Goal: Task Accomplishment & Management: Manage account settings

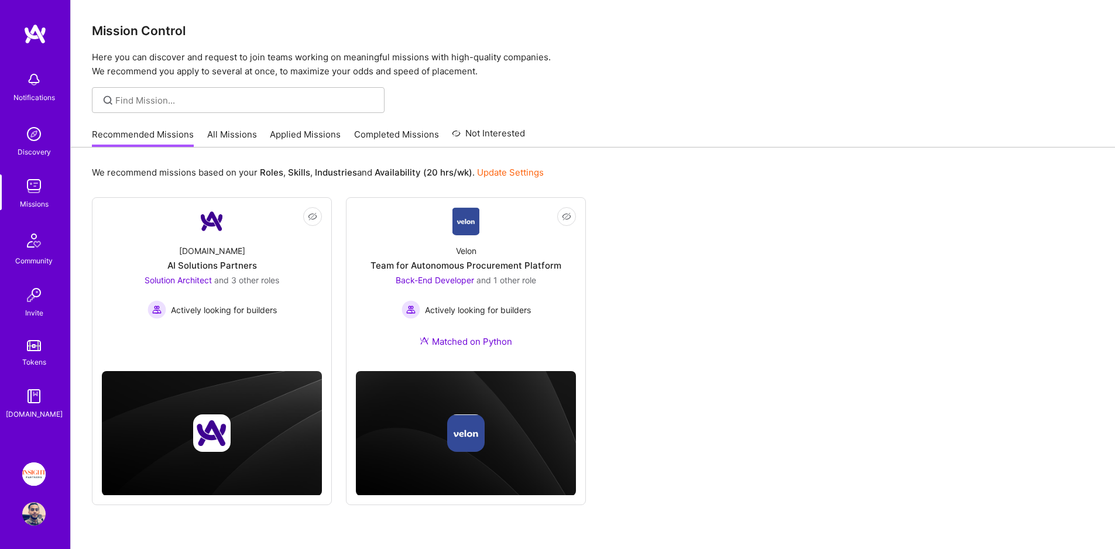
click at [349, 135] on div "Recommended Missions All Missions Applied Missions Completed Missions Not Inter…" at bounding box center [308, 134] width 433 height 25
click at [366, 132] on link "Completed Missions" at bounding box center [396, 137] width 85 height 19
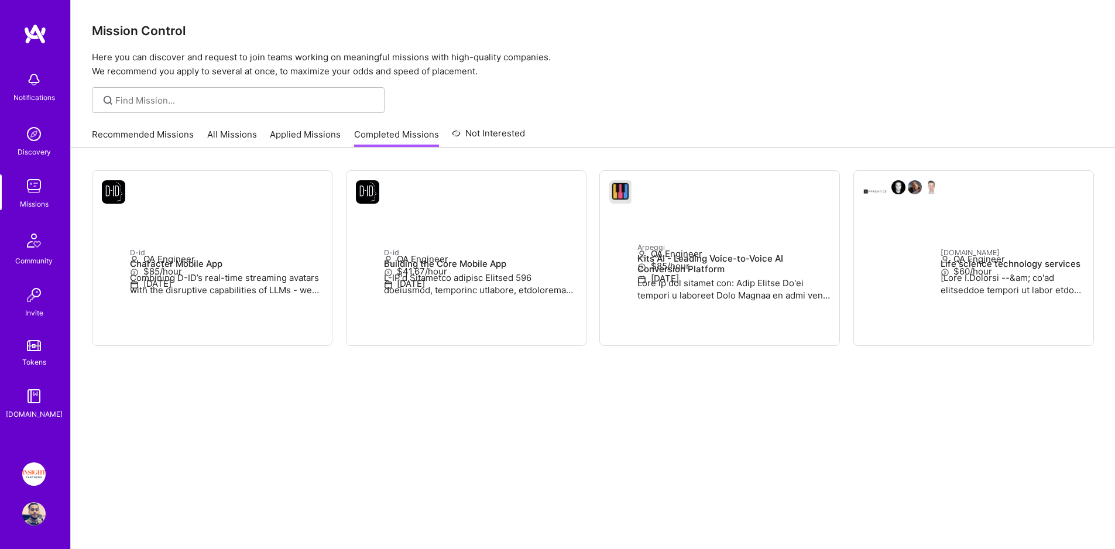
click at [306, 133] on link "Applied Missions" at bounding box center [305, 137] width 71 height 19
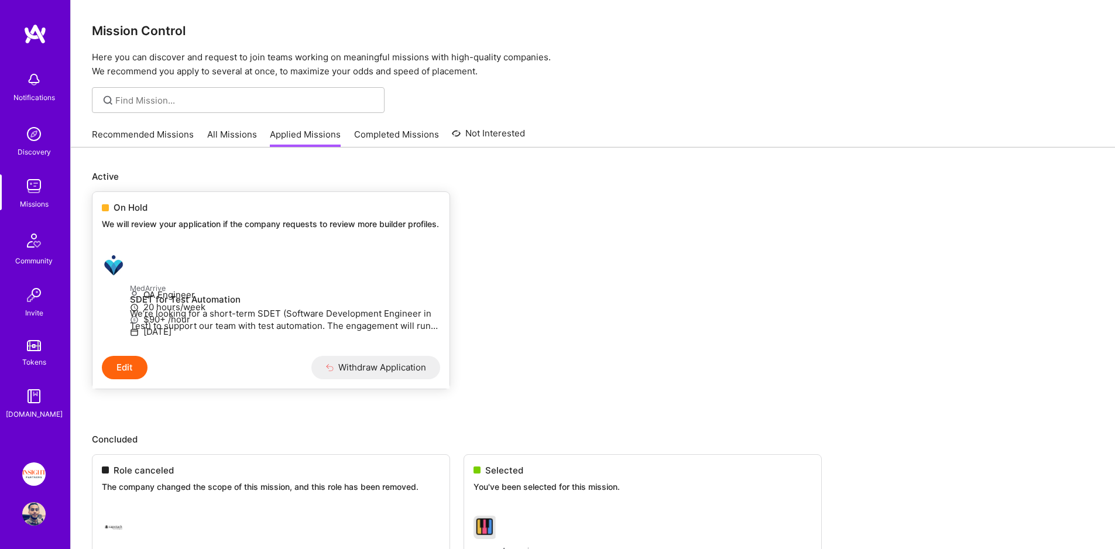
click at [130, 266] on div at bounding box center [116, 264] width 28 height 23
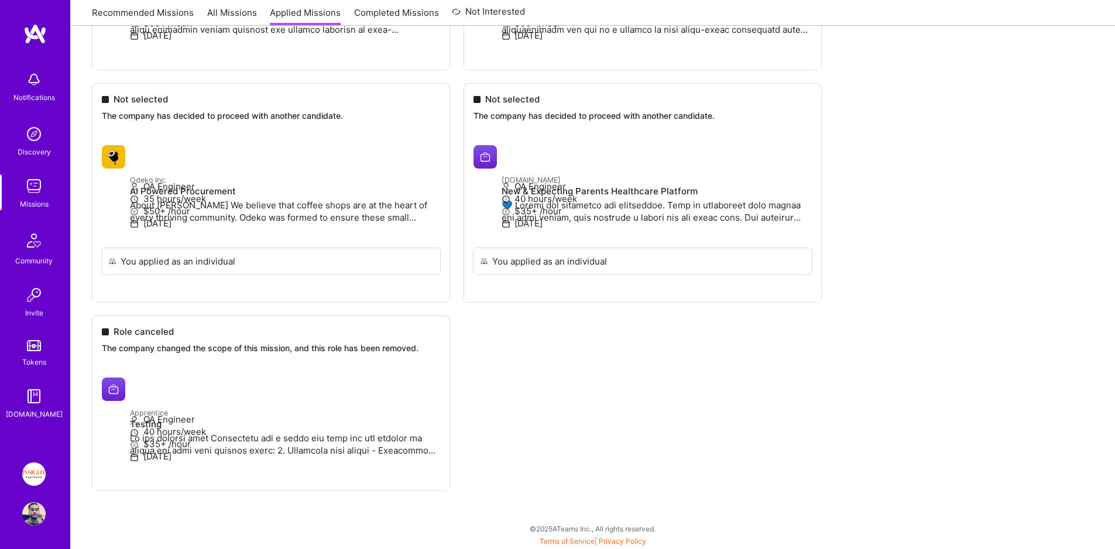
scroll to position [102, 0]
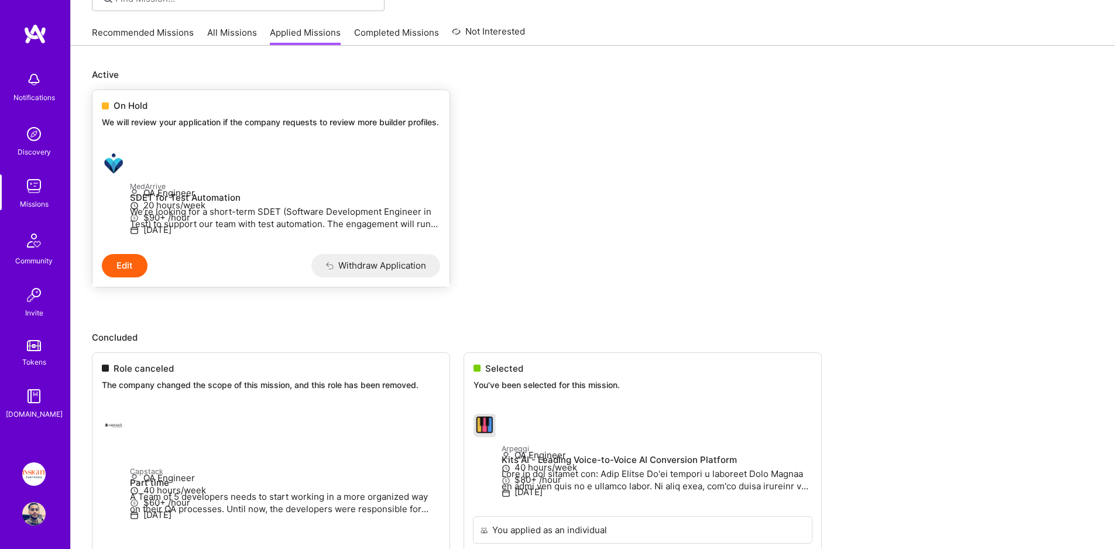
click at [211, 120] on p "We will review your application if the company requests to review more builder …" at bounding box center [271, 122] width 338 height 12
click at [114, 108] on span "On Hold" at bounding box center [131, 105] width 34 height 12
click at [151, 128] on p "We will review your application if the company requests to review more builder …" at bounding box center [271, 122] width 338 height 12
click at [43, 192] on img at bounding box center [33, 185] width 23 height 23
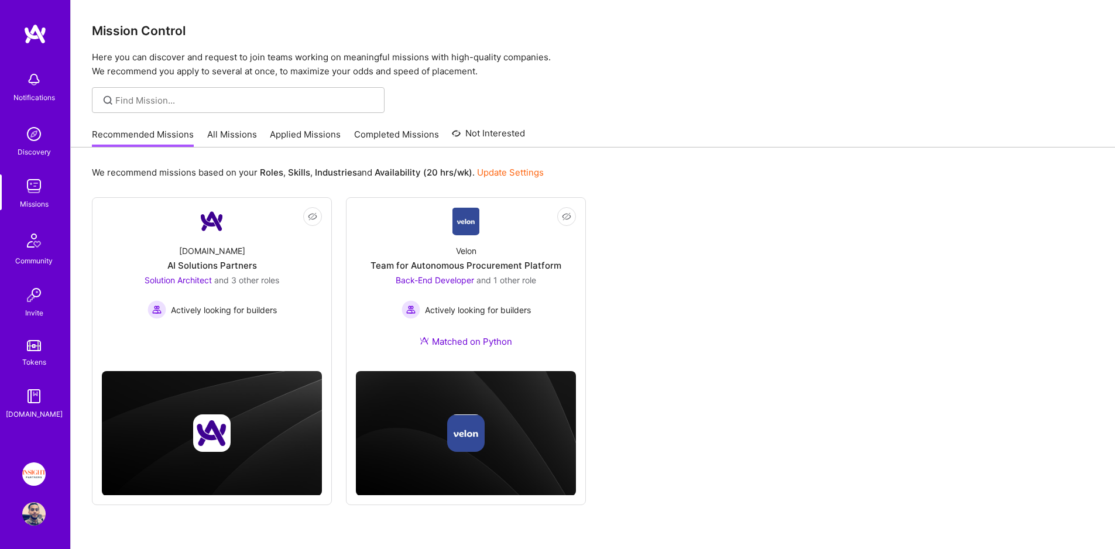
click at [376, 132] on link "Completed Missions" at bounding box center [396, 137] width 85 height 19
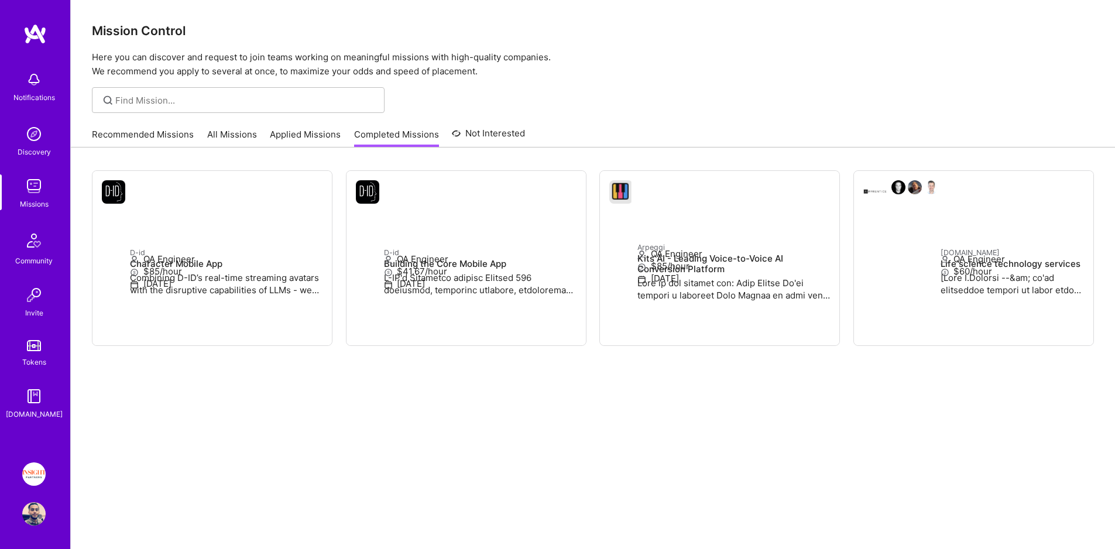
click at [486, 131] on link "Not Interested" at bounding box center [488, 136] width 73 height 21
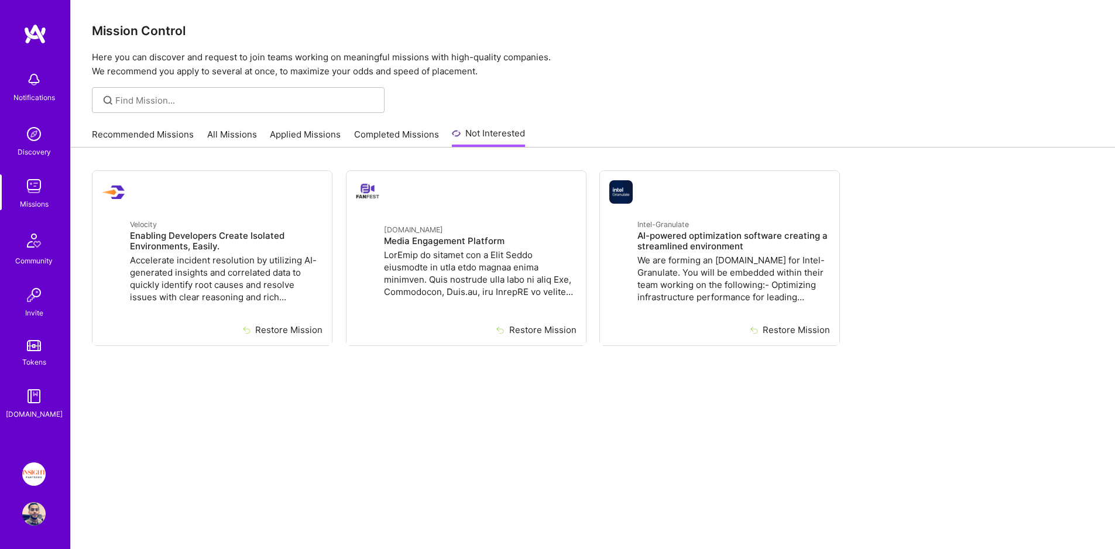
click at [154, 140] on link "Recommended Missions" at bounding box center [143, 137] width 102 height 19
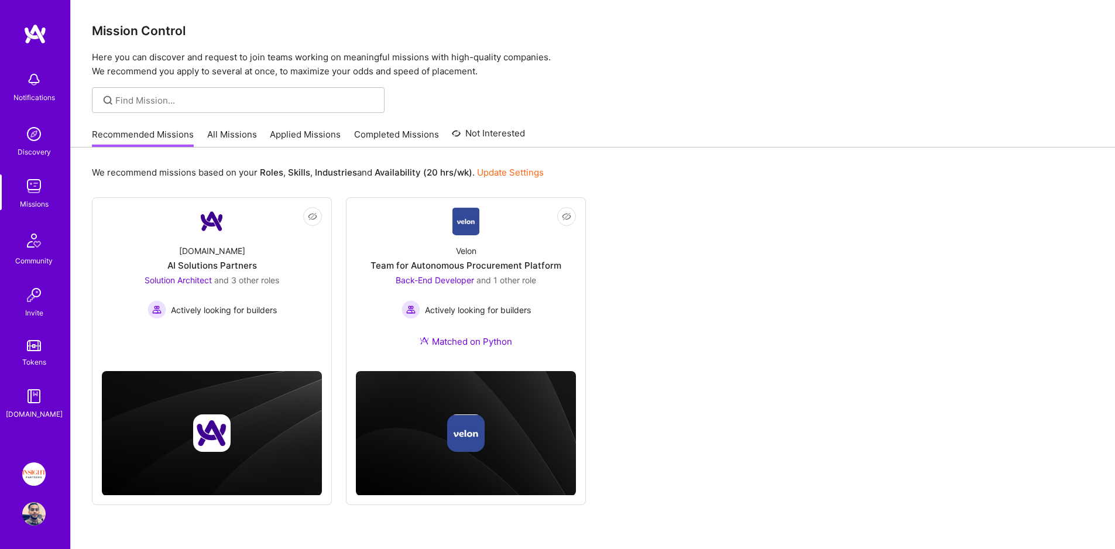
click at [249, 122] on div "Recommended Missions All Missions Applied Missions Completed Missions Not Inter…" at bounding box center [308, 134] width 433 height 25
click at [225, 131] on link "All Missions" at bounding box center [232, 137] width 50 height 19
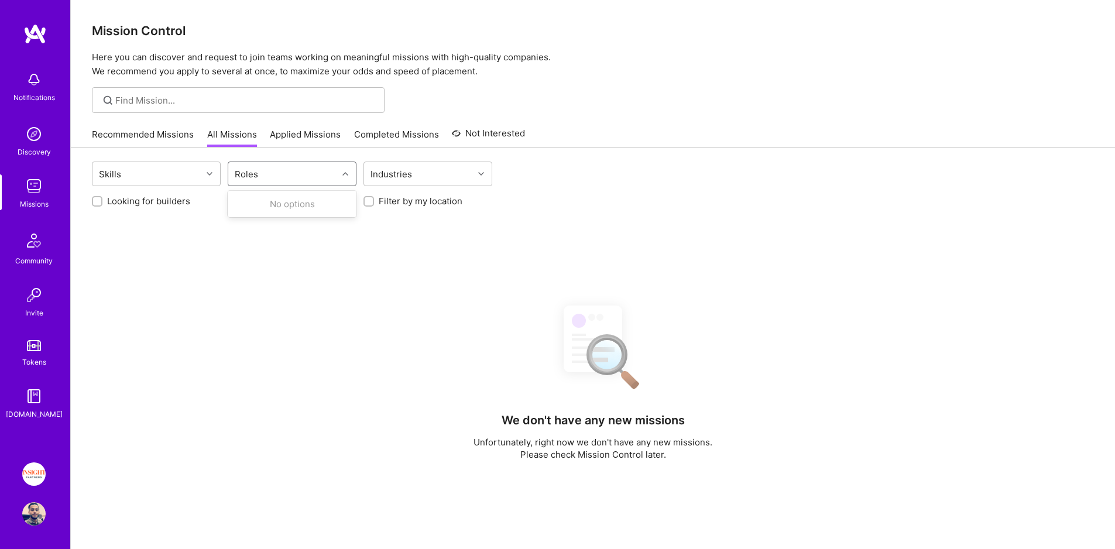
click at [246, 176] on div "Roles" at bounding box center [246, 174] width 29 height 17
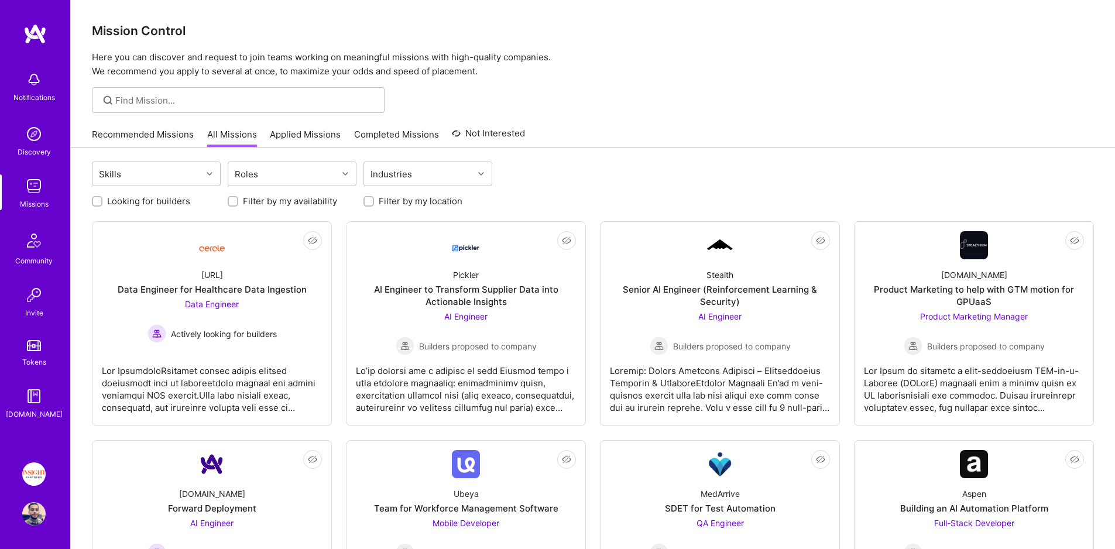
click at [142, 267] on div "Cercle.ai Data Engineer for Healthcare Data Ingestion Data Engineer Actively lo…" at bounding box center [212, 301] width 220 height 84
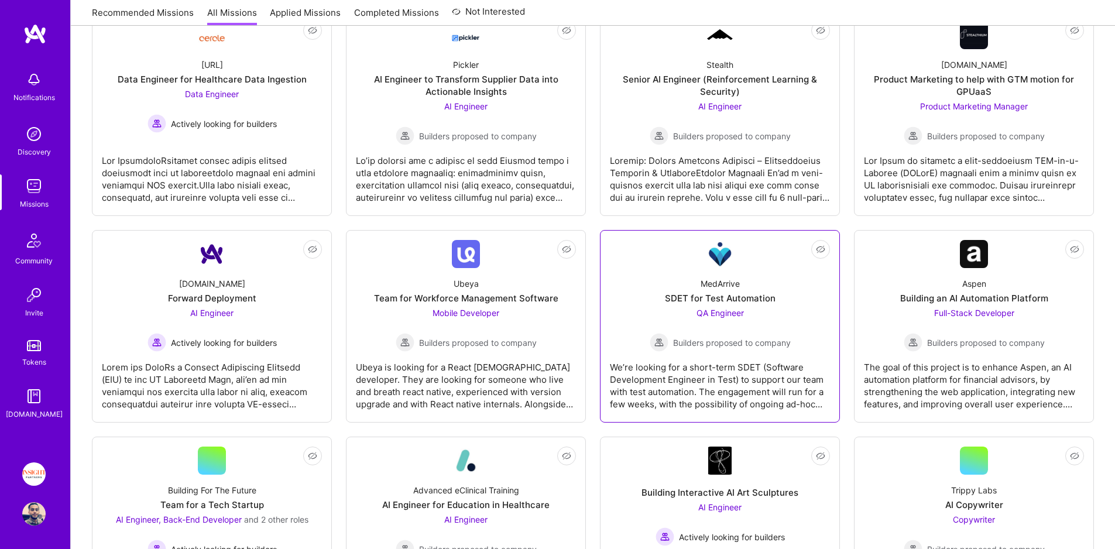
click at [760, 269] on div "MedArrive SDET for Test Automation QA Engineer Builders proposed to company" at bounding box center [720, 310] width 220 height 84
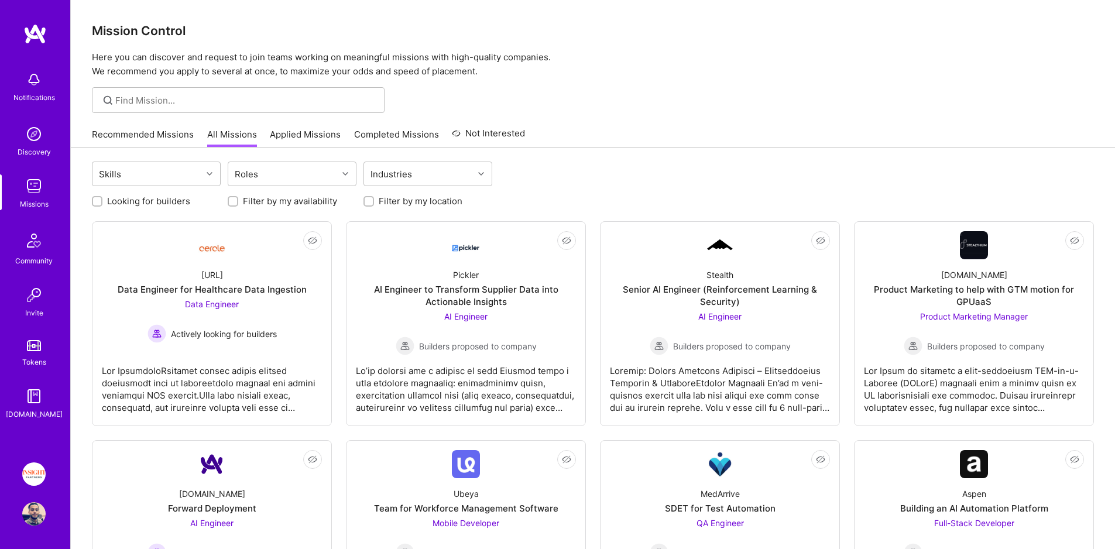
click at [38, 476] on img at bounding box center [33, 473] width 23 height 23
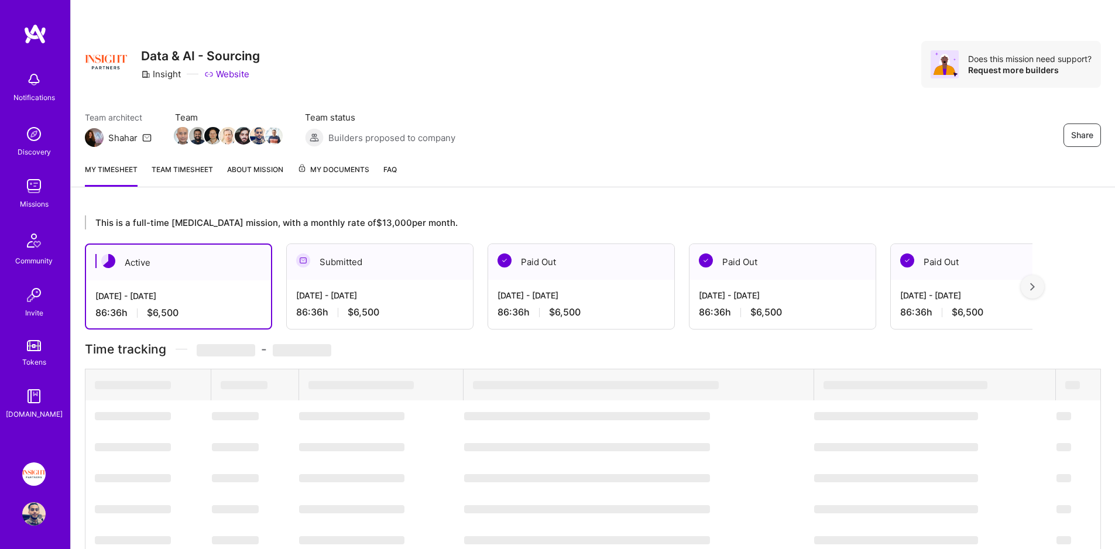
click at [267, 172] on link "About Mission" at bounding box center [255, 174] width 56 height 23
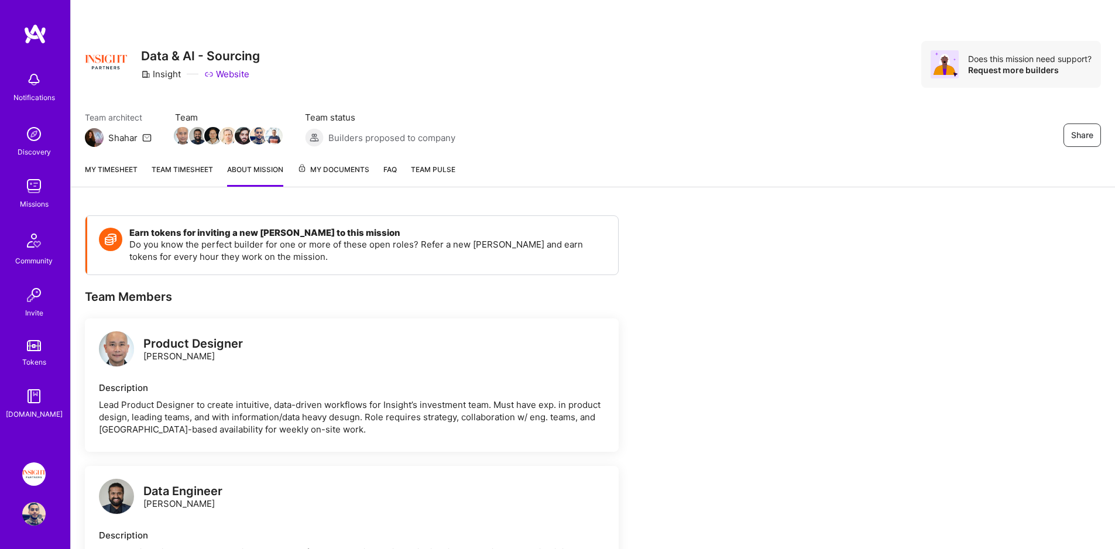
click at [321, 171] on span "My Documents" at bounding box center [333, 169] width 72 height 13
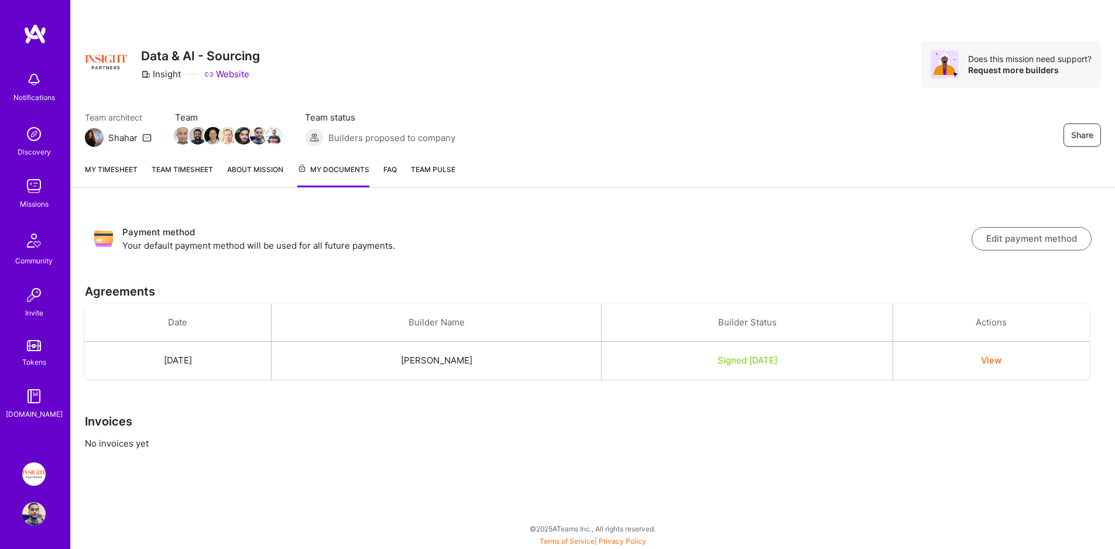
click at [26, 365] on div "Tokens" at bounding box center [34, 362] width 24 height 12
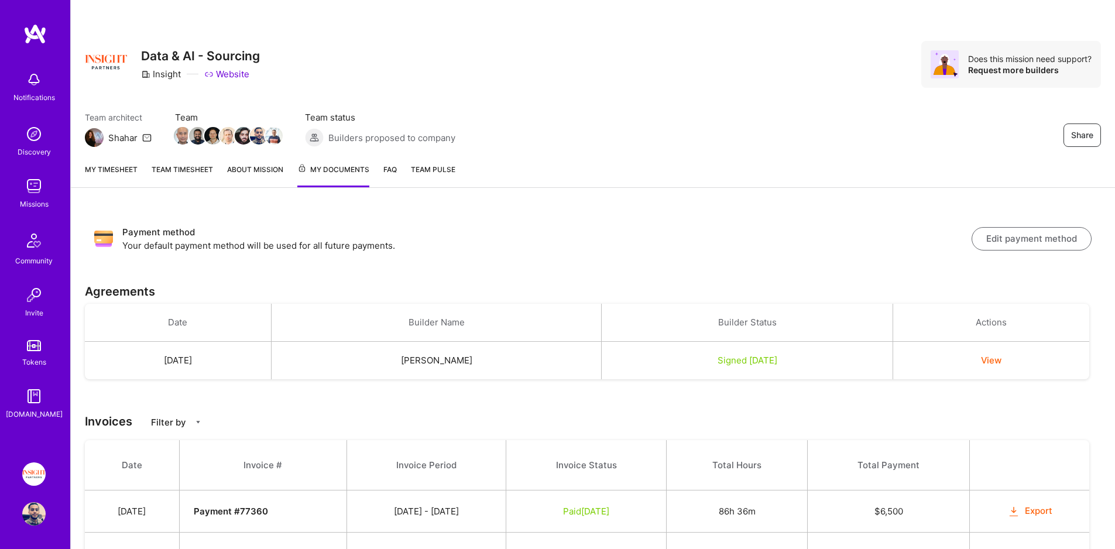
click at [33, 355] on link "Tokens" at bounding box center [34, 351] width 73 height 33
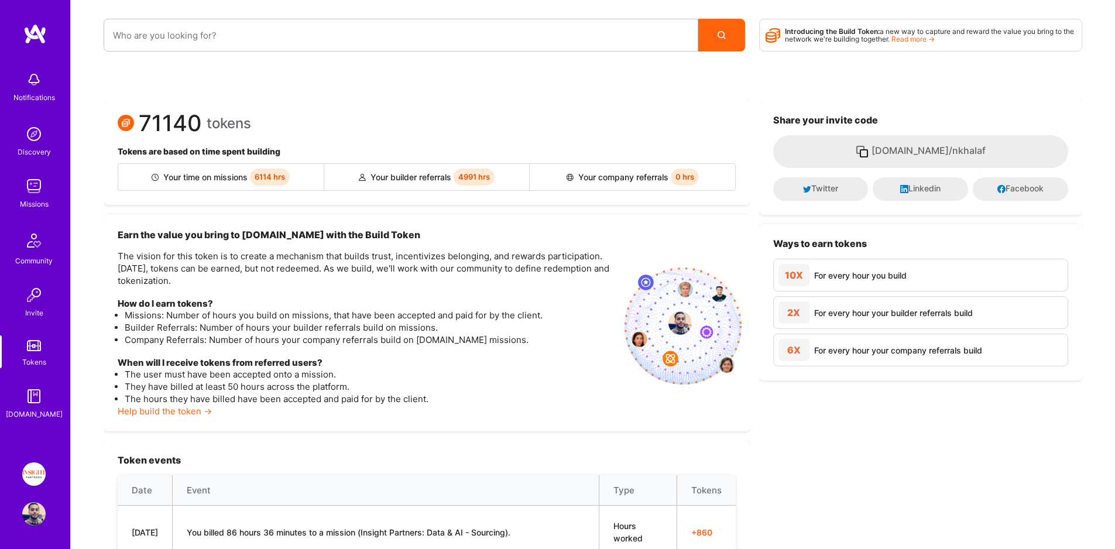
click at [35, 399] on img at bounding box center [33, 396] width 23 height 23
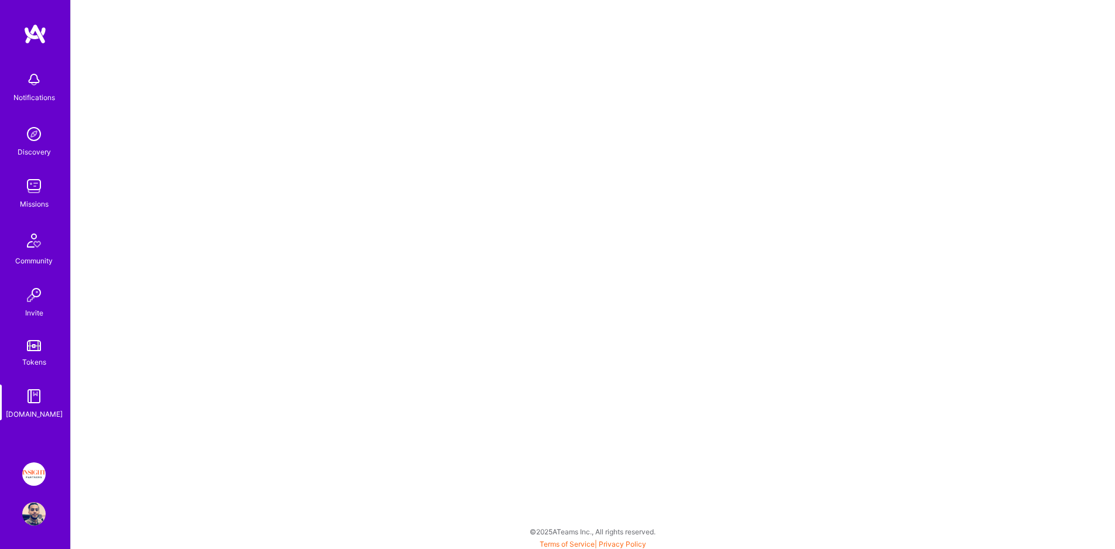
click at [39, 189] on img at bounding box center [33, 185] width 23 height 23
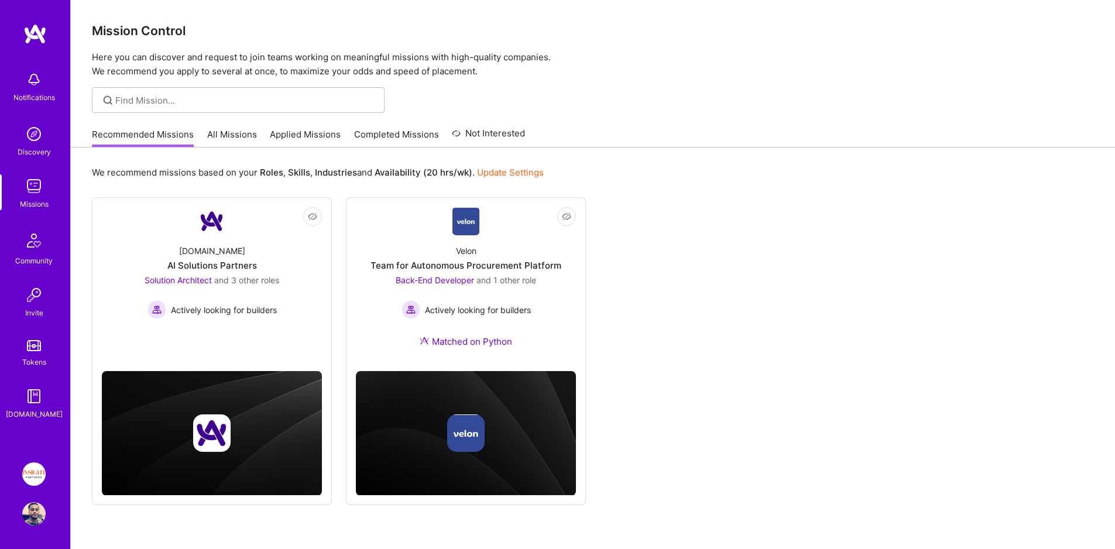
click at [314, 132] on link "Applied Missions" at bounding box center [305, 137] width 71 height 19
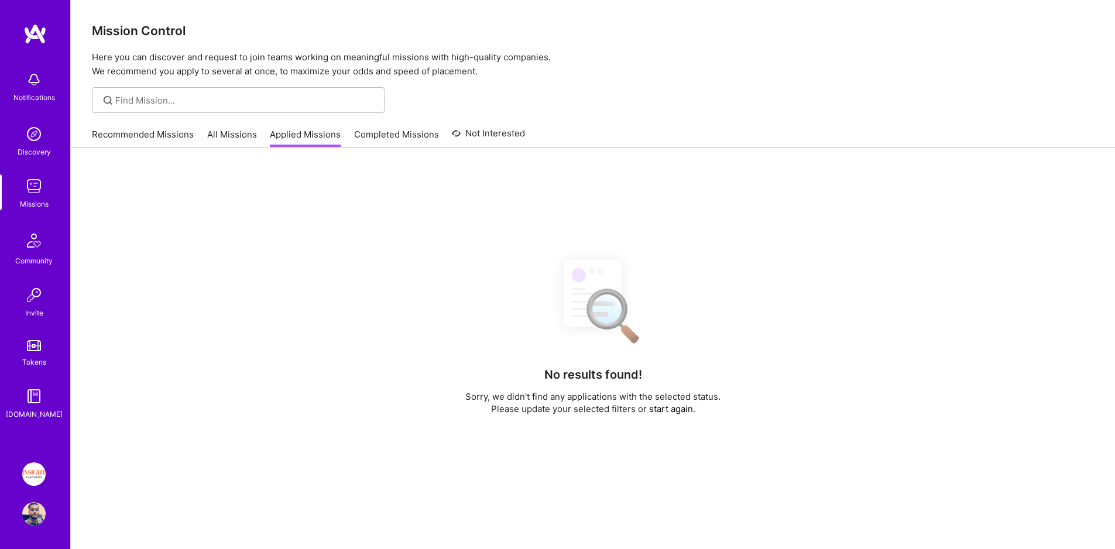
click at [397, 133] on link "Completed Missions" at bounding box center [396, 137] width 85 height 19
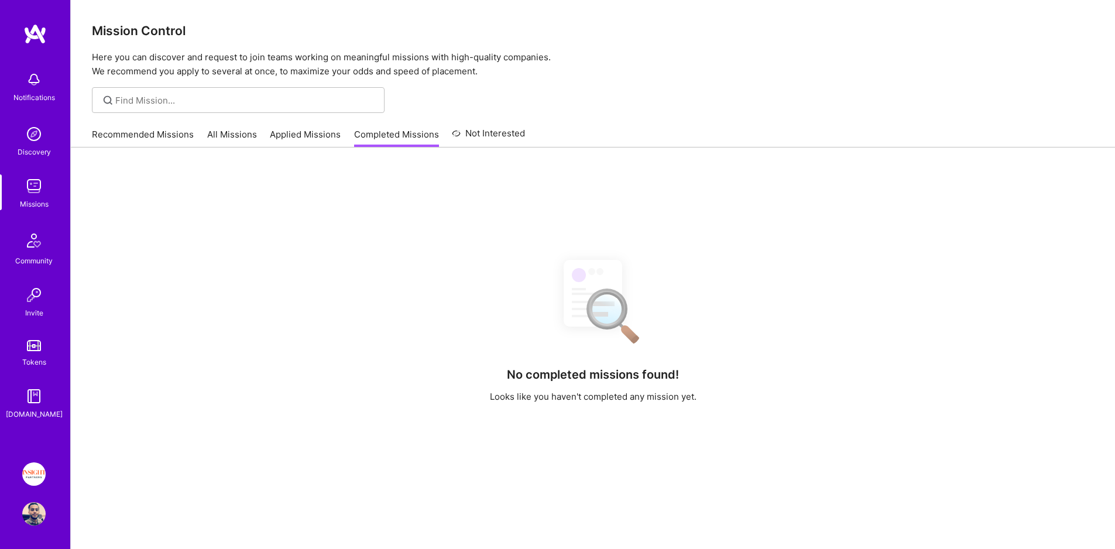
click at [337, 135] on link "Applied Missions" at bounding box center [305, 137] width 71 height 19
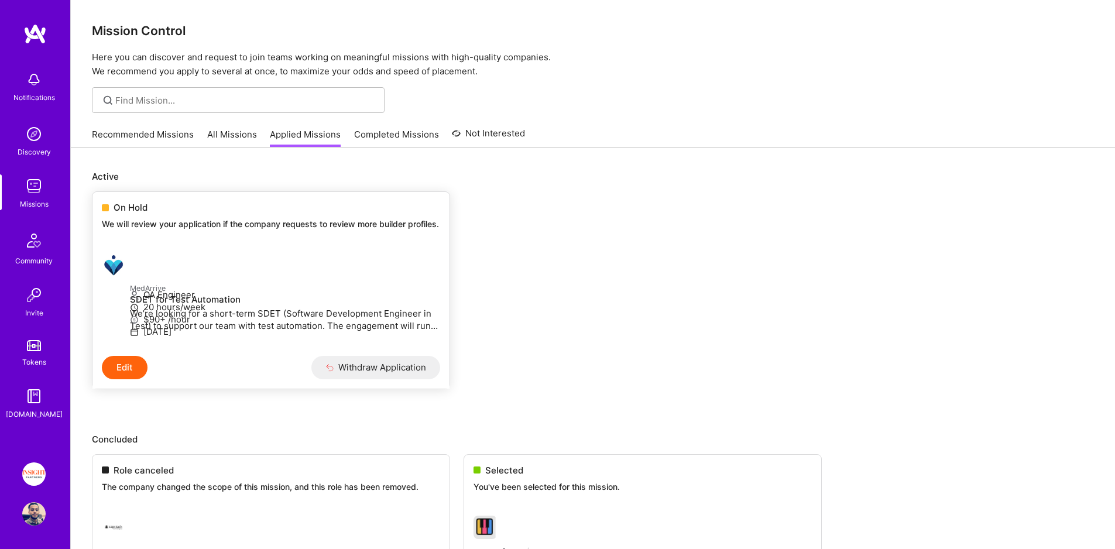
click at [260, 244] on div "On Hold We will review your application if the company requests to review more …" at bounding box center [270, 218] width 357 height 52
click at [252, 221] on p "We will review your application if the company requests to review more builder …" at bounding box center [271, 224] width 338 height 12
click at [46, 346] on link "Tokens" at bounding box center [34, 351] width 73 height 33
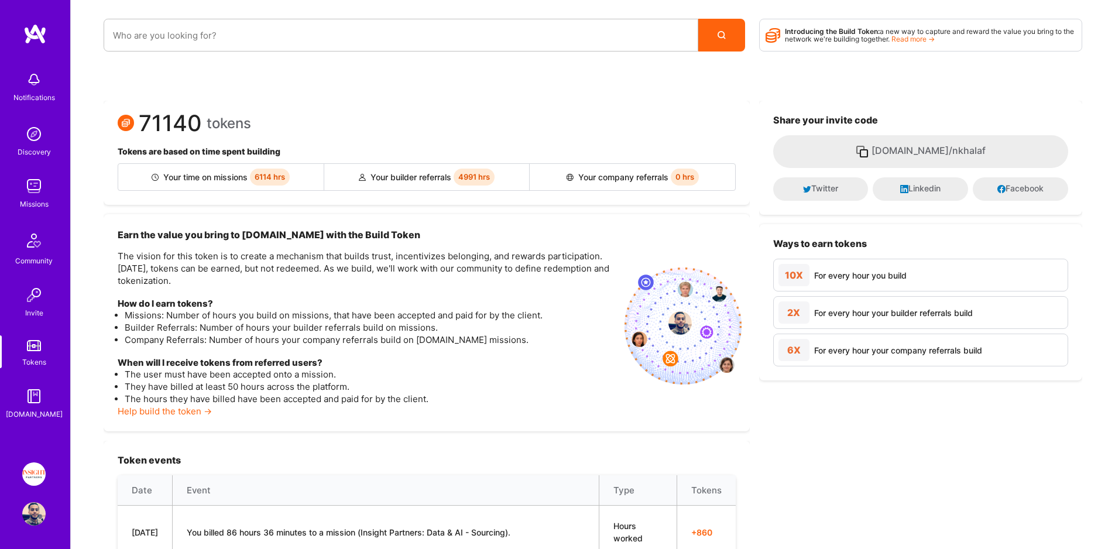
click at [269, 177] on span "6114 hrs" at bounding box center [270, 177] width 40 height 17
click at [266, 178] on span "6114 hrs" at bounding box center [270, 177] width 40 height 17
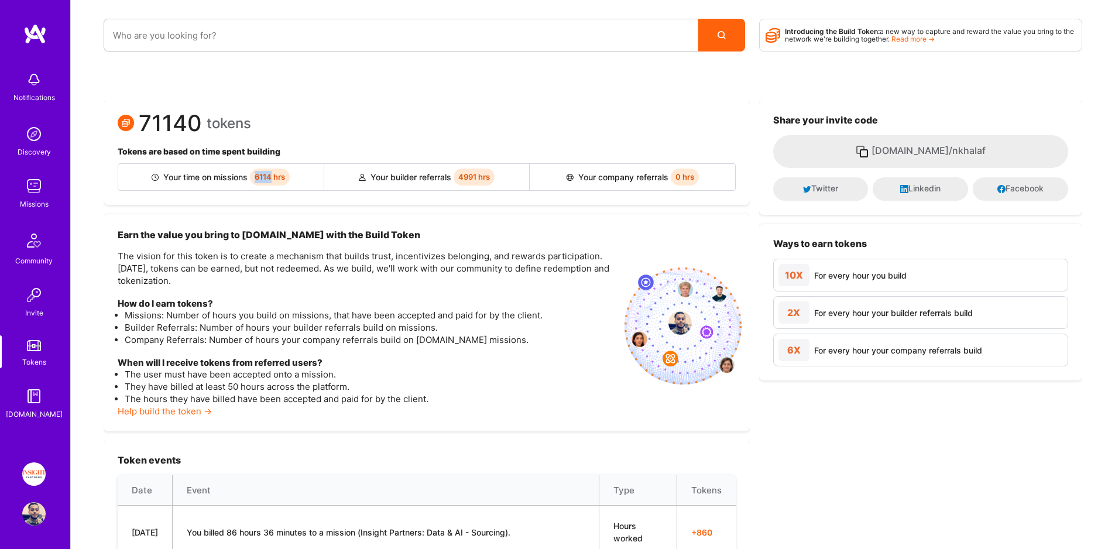
click at [266, 178] on span "6114 hrs" at bounding box center [270, 177] width 40 height 17
